Goal: Transaction & Acquisition: Purchase product/service

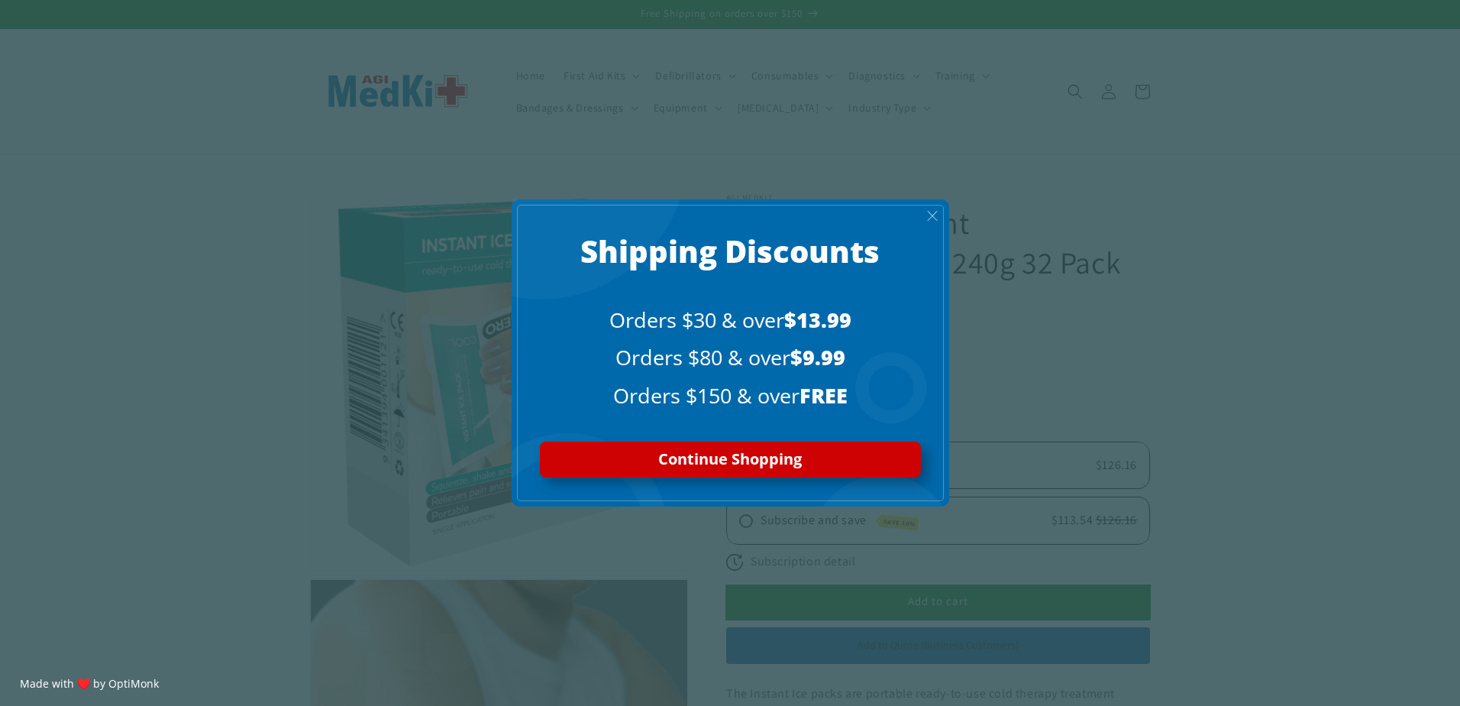
click at [931, 216] on span "X" at bounding box center [932, 216] width 12 height 18
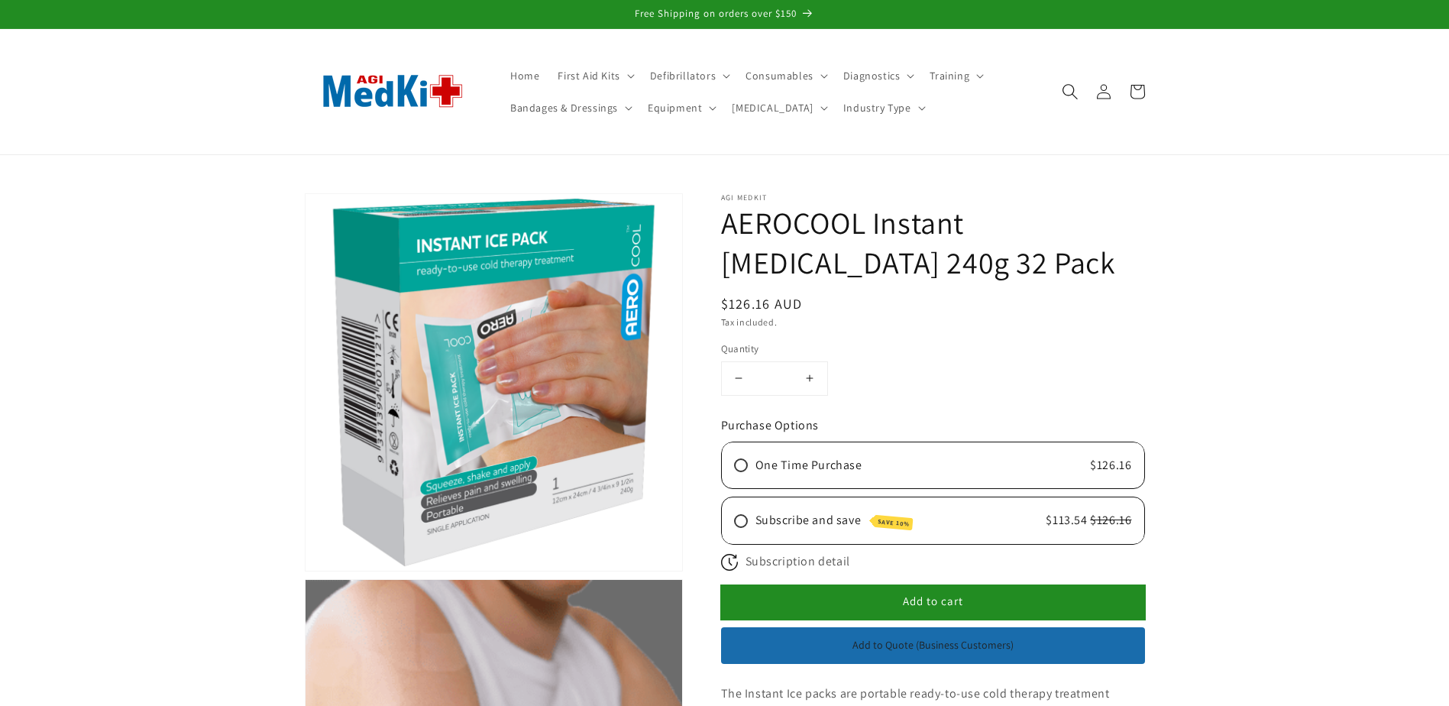
click at [1072, 93] on use "Search" at bounding box center [1069, 91] width 15 height 15
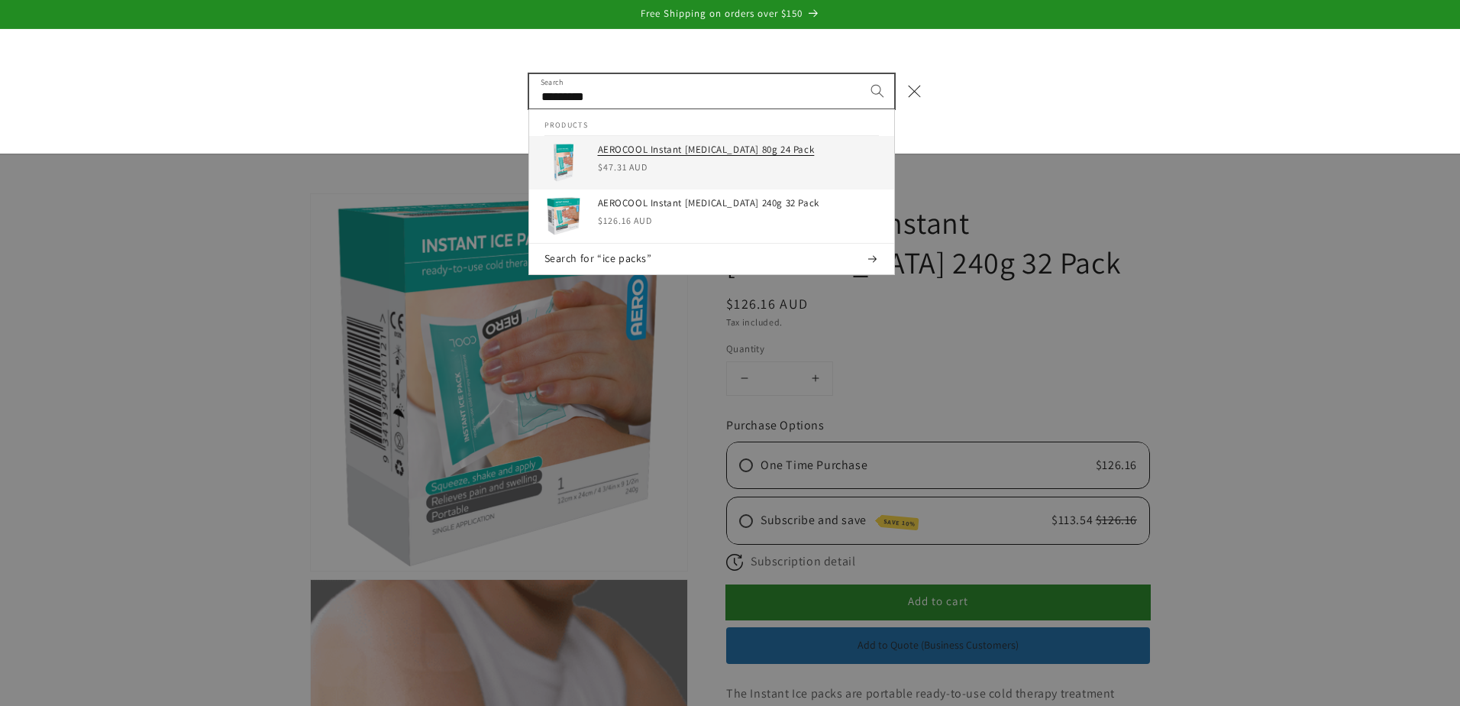
type input "*********"
click at [655, 151] on h3 "AEROCOOL Instant [MEDICAL_DATA] 80g 24 Pack" at bounding box center [738, 150] width 281 height 13
